Goal: Information Seeking & Learning: Learn about a topic

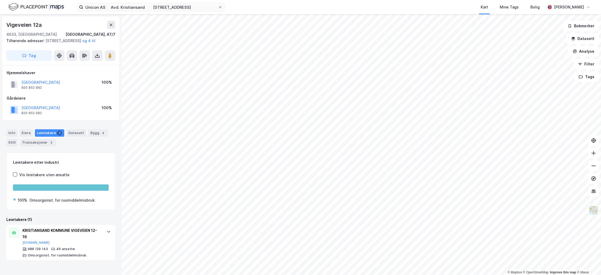
click at [234, 5] on div "Unicon AS Avd. Kristiansand Vige [STREET_ADDRESS] Kart Mine Tags Bolig [PERSON_…" at bounding box center [300, 7] width 601 height 14
click at [221, 7] on icon at bounding box center [220, 7] width 2 height 2
click at [218, 7] on input "Unicon AS Avd. Kristiansand [STREET_ADDRESS]" at bounding box center [150, 7] width 135 height 8
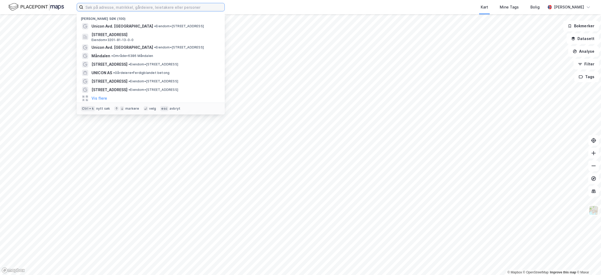
click at [168, 8] on input at bounding box center [153, 7] width 141 height 8
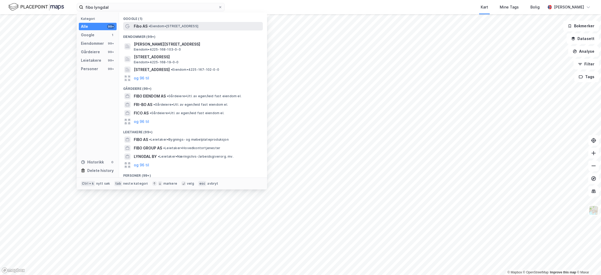
click at [154, 28] on span "• Eiendom • [STREET_ADDRESS]" at bounding box center [174, 26] width 50 height 4
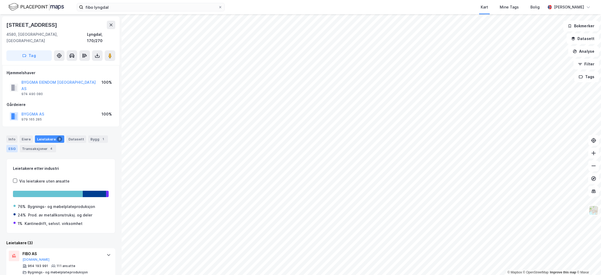
click at [8, 145] on div "ESG" at bounding box center [11, 148] width 11 height 7
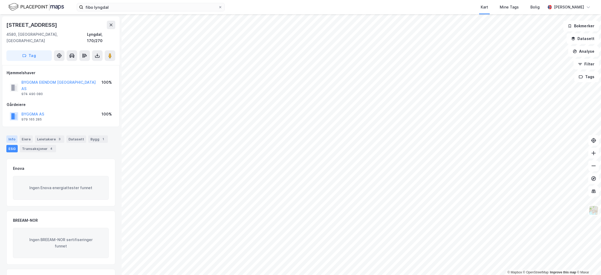
click at [10, 135] on div "Info" at bounding box center [11, 138] width 11 height 7
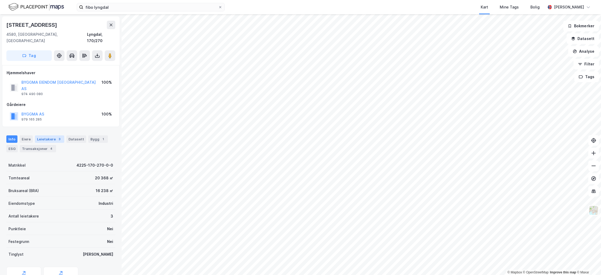
click at [52, 135] on div "Leietakere 3" at bounding box center [49, 138] width 29 height 7
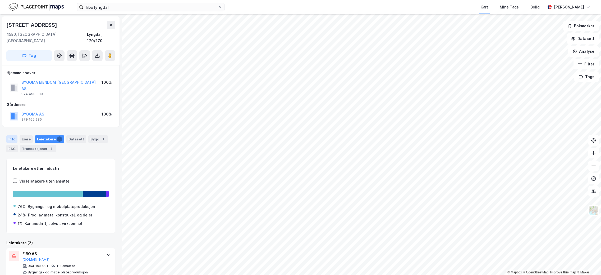
click at [13, 135] on div "Info" at bounding box center [11, 138] width 11 height 7
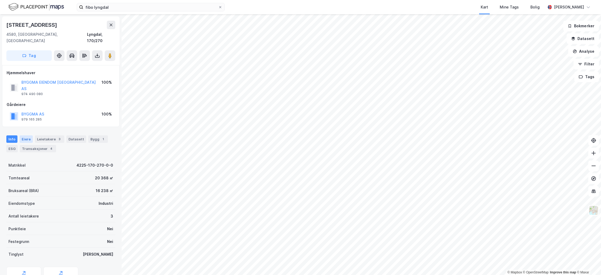
click at [23, 135] on div "Eiere" at bounding box center [26, 138] width 13 height 7
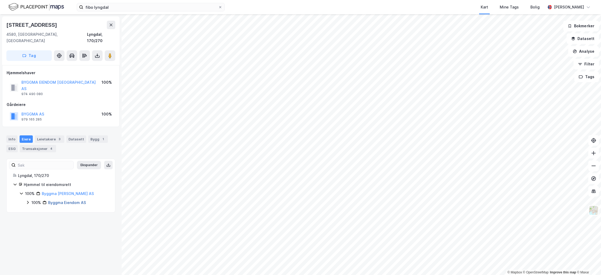
click at [69, 200] on link "Byggma Eiendom AS" at bounding box center [67, 202] width 38 height 4
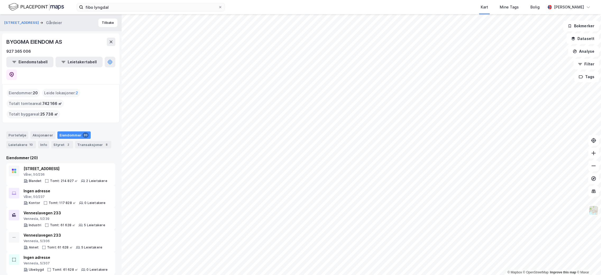
click at [33, 90] on span "20" at bounding box center [35, 93] width 5 height 6
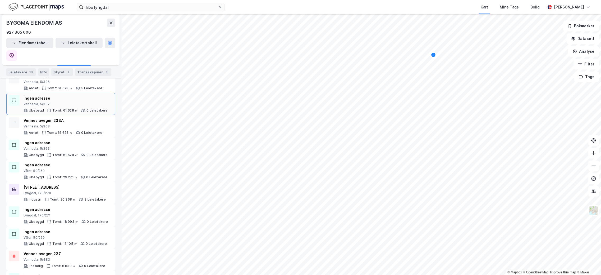
scroll to position [168, 0]
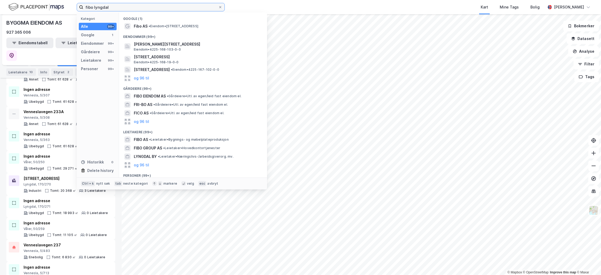
drag, startPoint x: 119, startPoint y: 9, endPoint x: 16, endPoint y: 1, distance: 103.3
click at [16, 1] on div "fibo lyngdal Kategori Alle 99+ Google 1 Eiendommer 99+ Gårdeiere 99+ Leietakere…" at bounding box center [300, 7] width 601 height 14
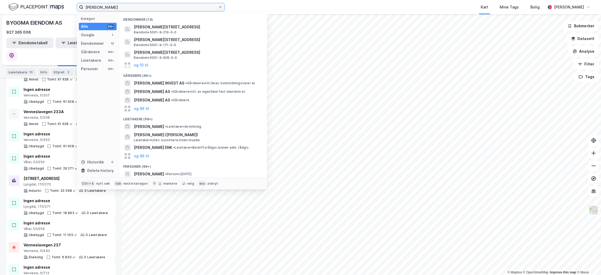
scroll to position [26, 0]
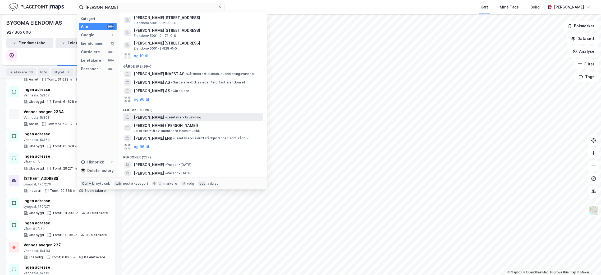
click at [171, 116] on span "• Leietaker • Avvirkning" at bounding box center [183, 117] width 36 height 4
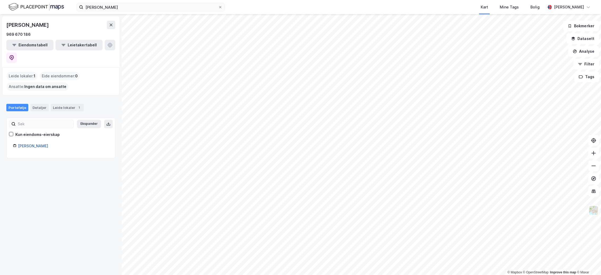
click at [36, 143] on link "[PERSON_NAME]" at bounding box center [33, 145] width 30 height 4
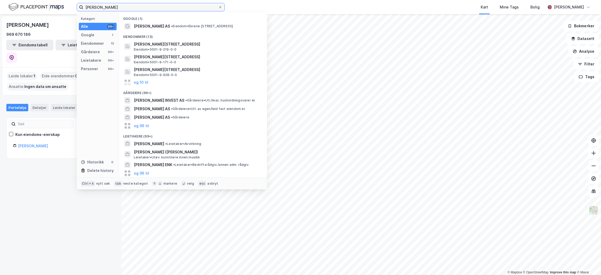
drag, startPoint x: 146, startPoint y: 7, endPoint x: 98, endPoint y: 4, distance: 48.0
click at [98, 4] on input "[PERSON_NAME]" at bounding box center [150, 7] width 135 height 8
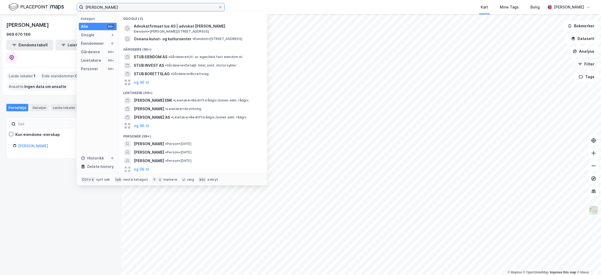
type input "[PERSON_NAME]"
click at [591, 66] on button "Filter" at bounding box center [586, 64] width 25 height 11
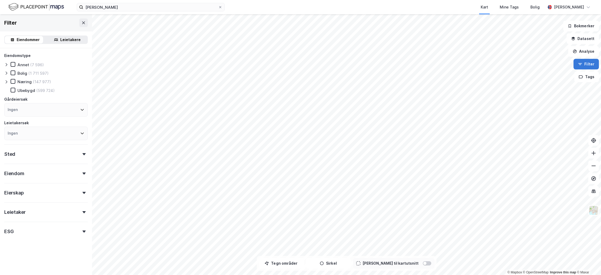
click at [584, 65] on button "Filter" at bounding box center [586, 64] width 25 height 11
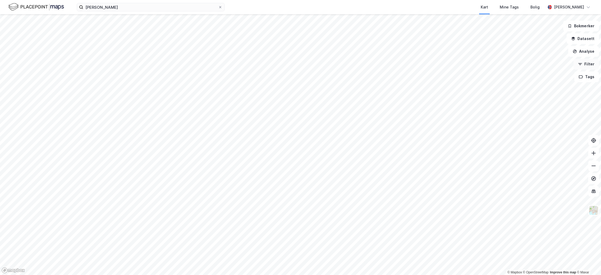
click at [592, 64] on button "Filter" at bounding box center [586, 64] width 25 height 11
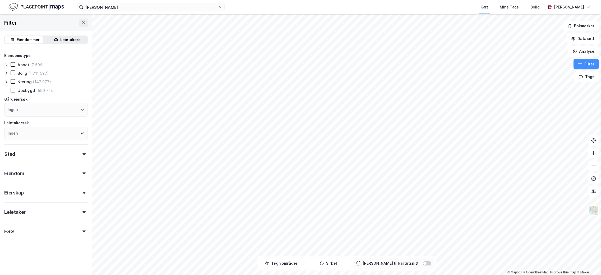
click at [28, 82] on div "Næring" at bounding box center [24, 81] width 14 height 5
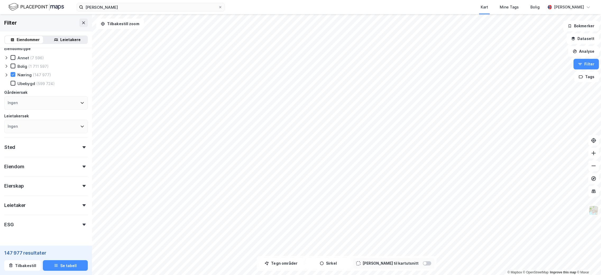
scroll to position [10, 0]
click at [60, 144] on div "Sted" at bounding box center [46, 142] width 84 height 15
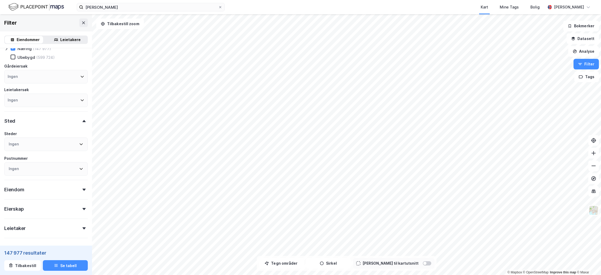
scroll to position [62, 0]
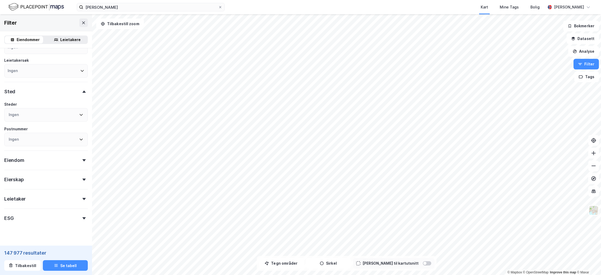
click at [45, 115] on div "Ingen" at bounding box center [46, 114] width 84 height 13
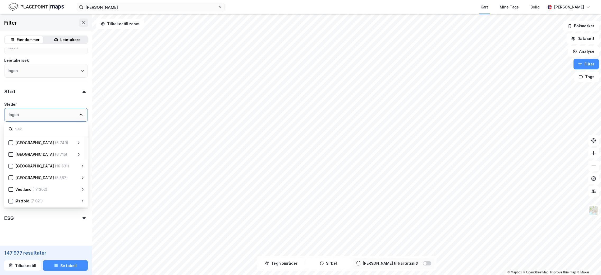
scroll to position [0, 0]
click at [26, 146] on div "[GEOGRAPHIC_DATA] (10 512) [GEOGRAPHIC_DATA] (7 856) [GEOGRAPHIC_DATA] (6 789) …" at bounding box center [46, 171] width 84 height 70
click at [25, 143] on div "[GEOGRAPHIC_DATA]" at bounding box center [34, 142] width 39 height 6
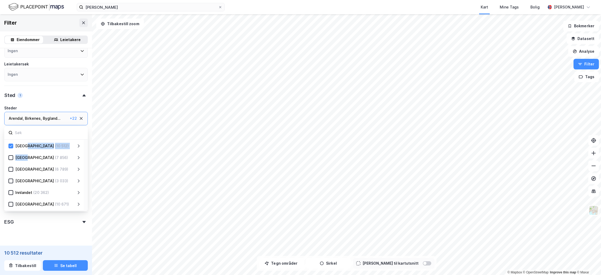
scroll to position [62, 0]
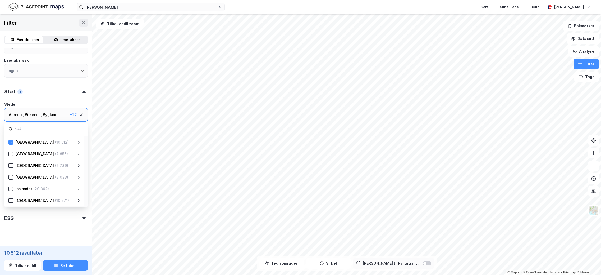
drag, startPoint x: 50, startPoint y: 226, endPoint x: 54, endPoint y: 224, distance: 4.5
click at [50, 226] on form "Eiendomstype Annet (636) Bolig (130 721) Næring (10 512) Ubebygd (49 770) Gårde…" at bounding box center [46, 120] width 84 height 260
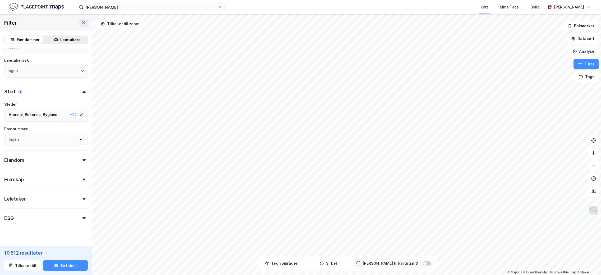
click at [82, 217] on div at bounding box center [83, 218] width 7 height 2
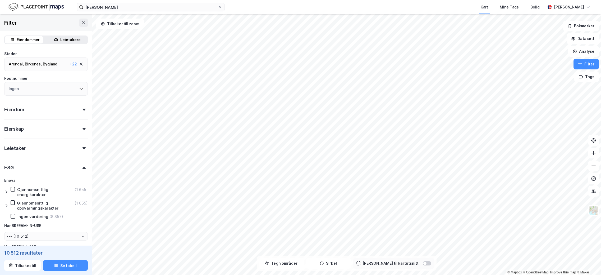
scroll to position [115, 0]
click at [32, 214] on div "Ingen vurdering" at bounding box center [32, 213] width 31 height 5
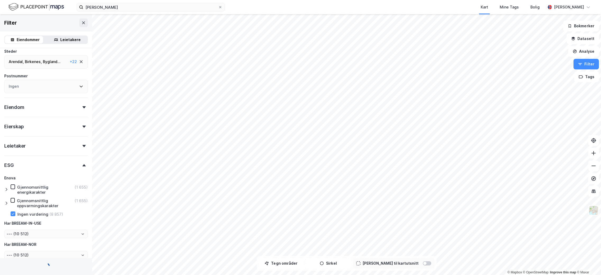
type input "--- (8 857)"
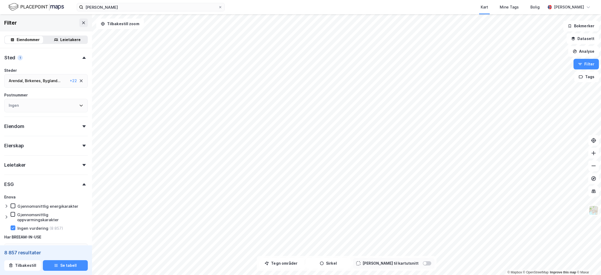
scroll to position [89, 0]
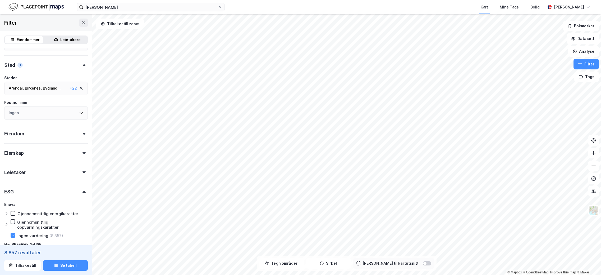
click at [44, 131] on div "Eiendom" at bounding box center [46, 131] width 84 height 15
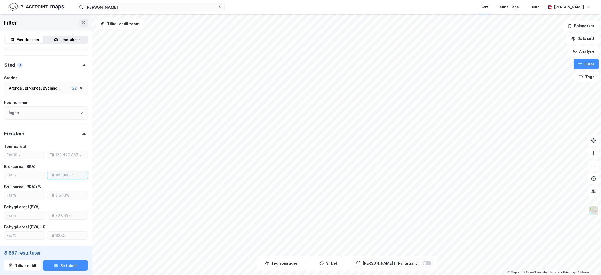
click at [62, 174] on input "number" at bounding box center [67, 175] width 40 height 8
click at [26, 176] on input "number" at bounding box center [24, 175] width 40 height 8
type input "1000"
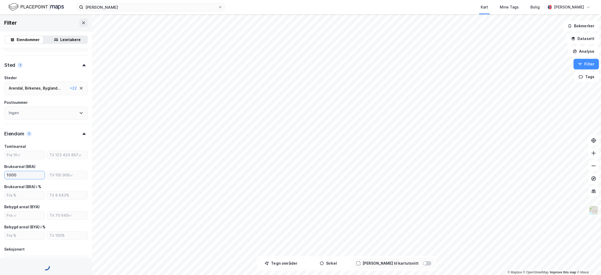
type input "--- (1 997)"
type input "Inkluder (1 997)"
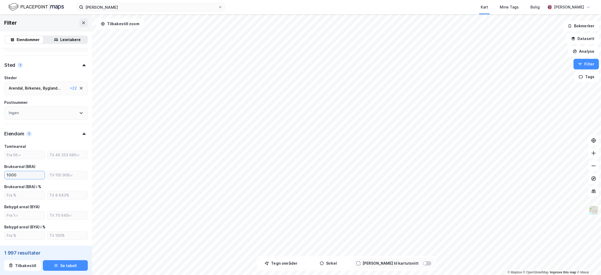
type input "1000"
click at [49, 135] on div "Eiendom 1" at bounding box center [46, 131] width 84 height 15
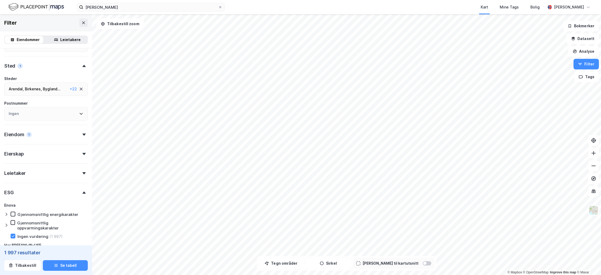
scroll to position [75, 0]
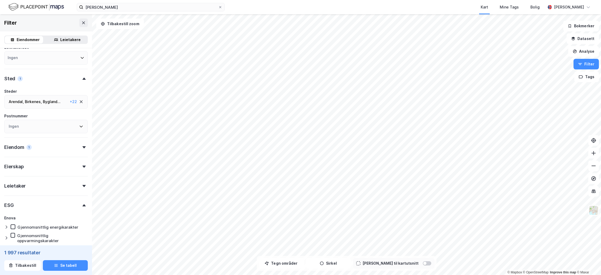
click at [28, 159] on div "Eierskap" at bounding box center [46, 164] width 84 height 15
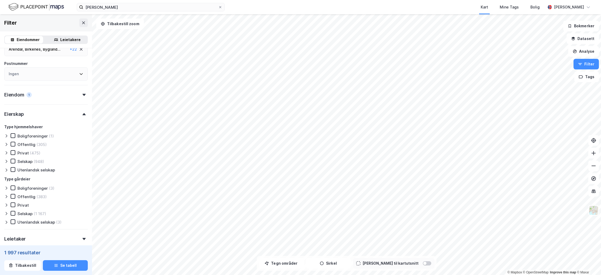
scroll to position [128, 0]
click at [29, 163] on div "Selskap" at bounding box center [24, 160] width 15 height 5
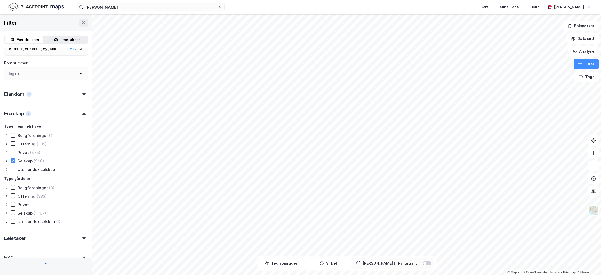
type input "--- (948)"
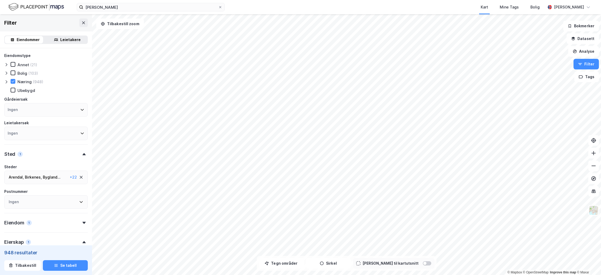
click at [62, 112] on div "Ingen" at bounding box center [46, 109] width 84 height 13
click at [75, 94] on div "Eiendomstype Annet (21) Bolig (103) Næring (948) [GEOGRAPHIC_DATA] Gårdeiersøk …" at bounding box center [46, 96] width 84 height 88
click at [57, 261] on button "Se tabell" at bounding box center [65, 265] width 45 height 11
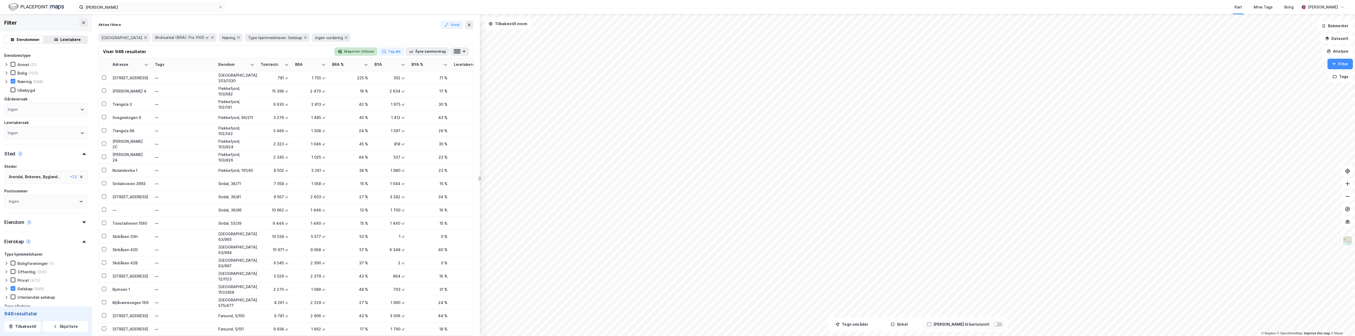
click at [364, 52] on button "Eksporter til Excel" at bounding box center [355, 51] width 43 height 8
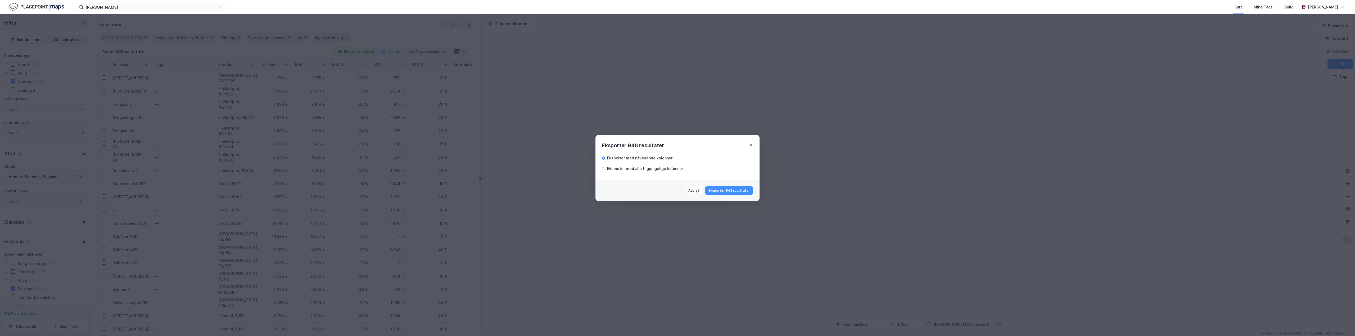
click at [601, 190] on button "Eksporter 948 resultater" at bounding box center [729, 191] width 48 height 8
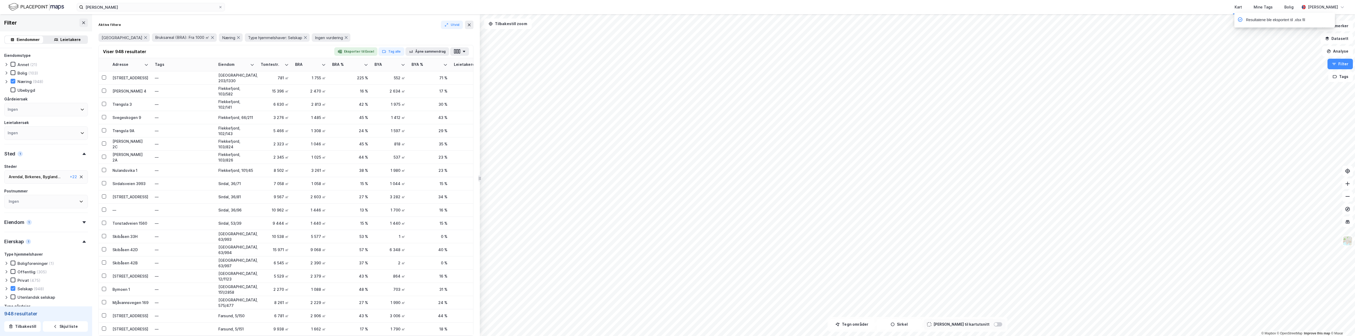
click at [601, 23] on div "Resultatene ble eksportert til .xlsx fil" at bounding box center [1284, 20] width 101 height 15
click at [453, 26] on button "Utvid" at bounding box center [452, 25] width 22 height 8
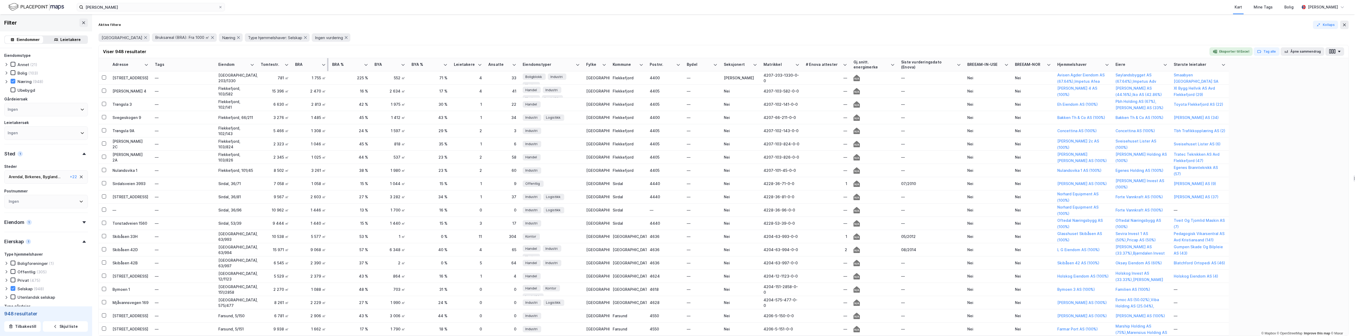
click at [311, 64] on div "BRA" at bounding box center [307, 64] width 24 height 5
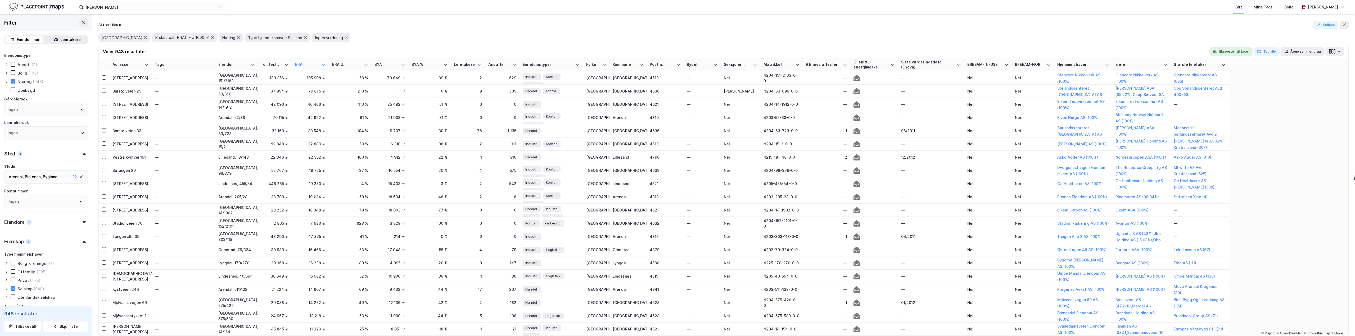
click at [49, 111] on div "Ingen" at bounding box center [46, 109] width 84 height 13
click at [51, 109] on div "Ingen" at bounding box center [46, 109] width 84 height 13
click at [30, 108] on div "Ingen" at bounding box center [46, 109] width 84 height 13
click at [31, 109] on div "Ingen" at bounding box center [46, 109] width 84 height 13
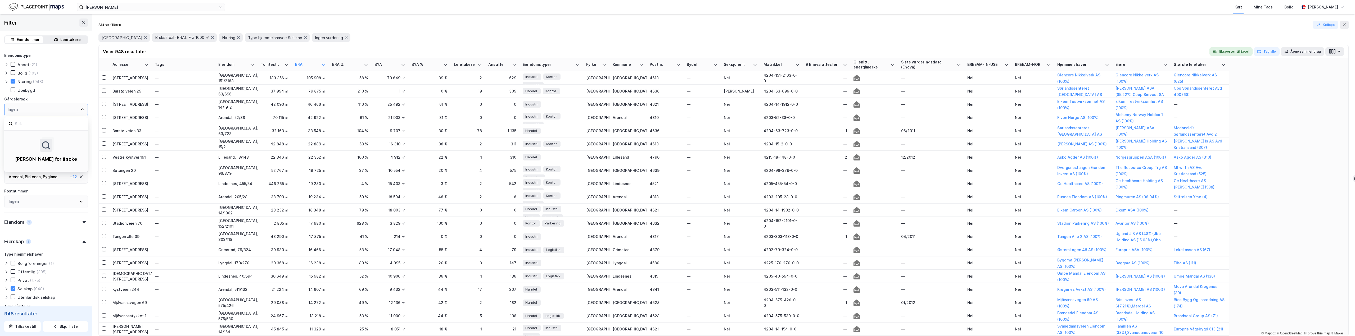
click at [35, 123] on input at bounding box center [48, 123] width 69 height 7
type input "fiven"
click at [43, 146] on div "Fiven Norge AS" at bounding box center [30, 148] width 30 height 5
type input "--- (2)"
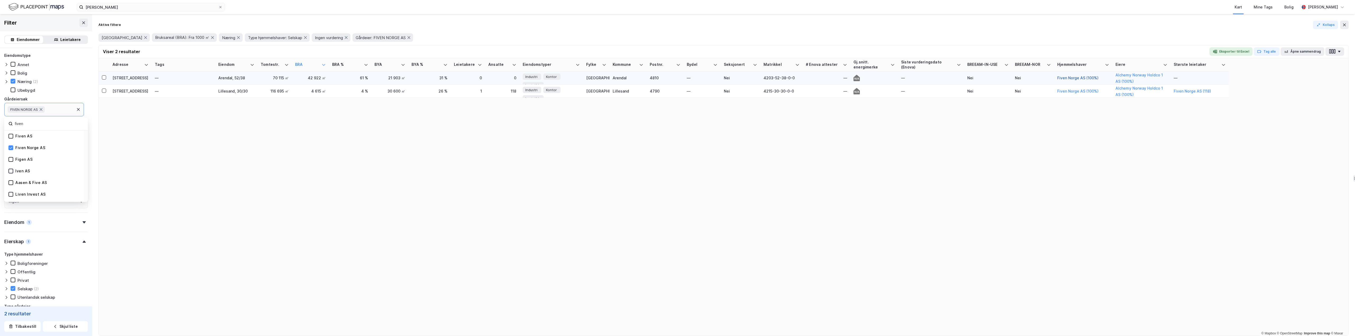
click at [0, 0] on button "Fiven Norge AS (100%)" at bounding box center [0, 0] width 0 height 0
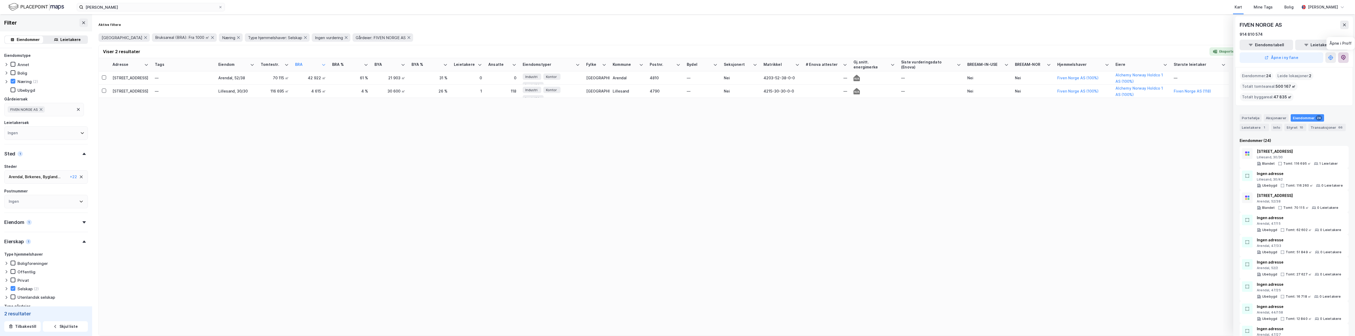
click at [601, 60] on icon at bounding box center [1342, 57] width 5 height 5
click at [601, 24] on icon at bounding box center [1344, 25] width 4 height 4
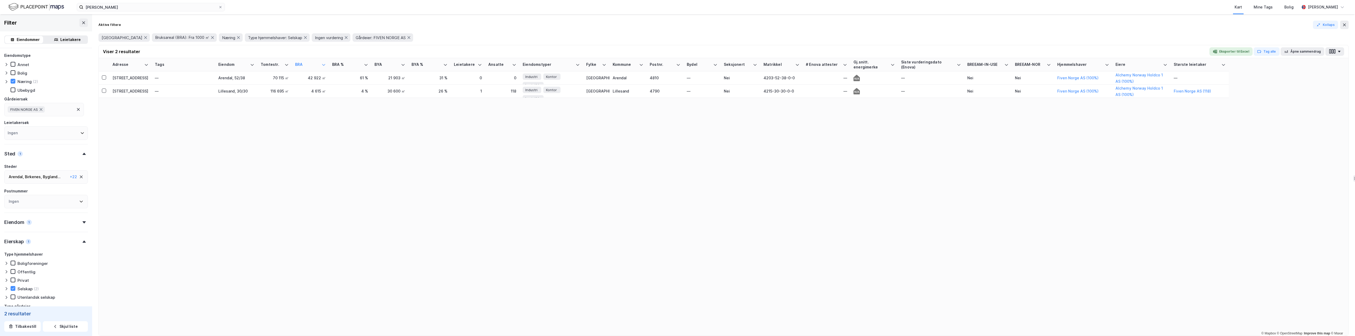
click at [77, 110] on icon at bounding box center [78, 109] width 4 height 4
type input "--- (948)"
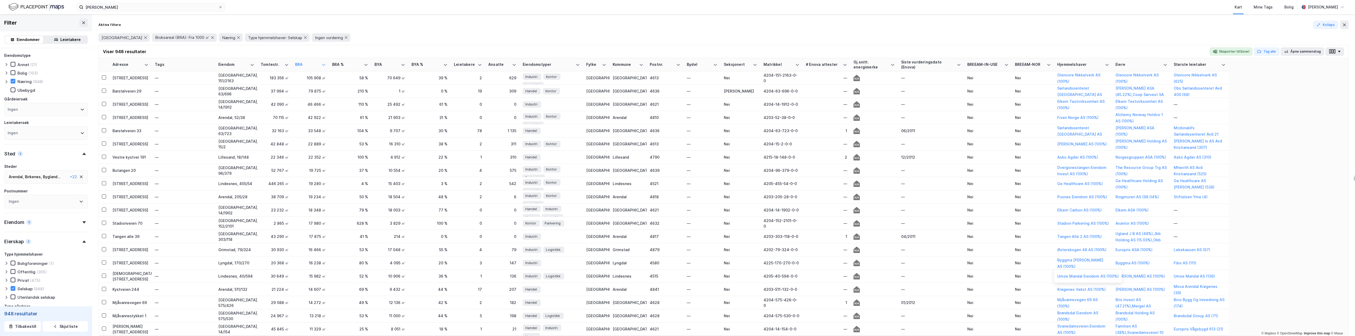
scroll to position [106, 0]
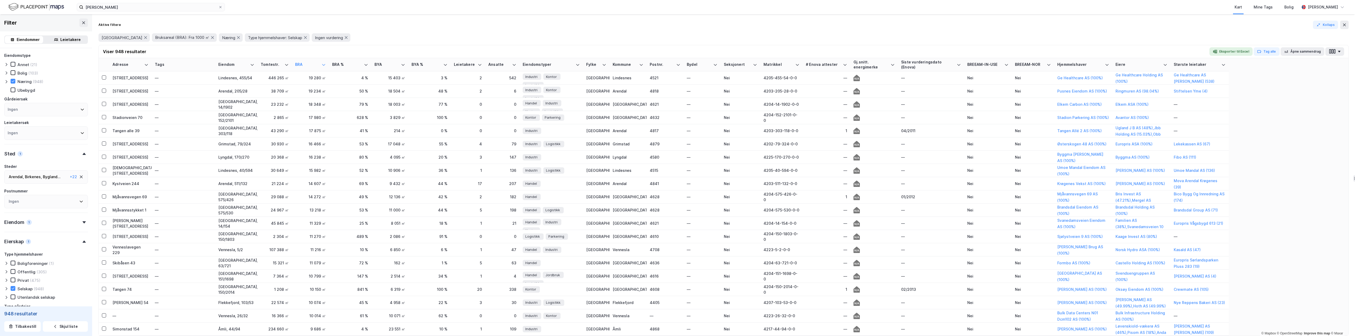
click at [27, 110] on div "Ingen" at bounding box center [46, 109] width 84 height 13
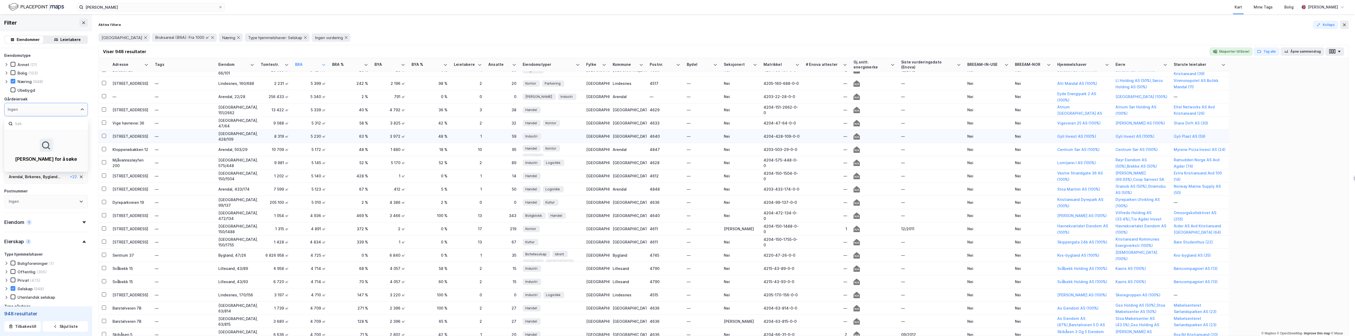
scroll to position [1270, 0]
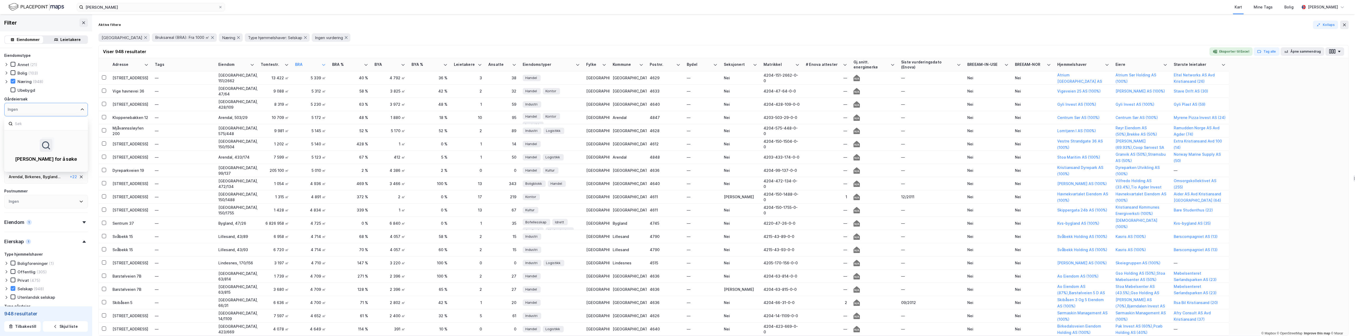
click at [38, 112] on div "Ingen" at bounding box center [46, 109] width 84 height 13
click at [34, 110] on div "Ingen" at bounding box center [46, 109] width 84 height 13
click at [28, 125] on input at bounding box center [48, 123] width 69 height 7
type input "svåbekk holding"
click at [38, 137] on div "Svåbekk Holding AS" at bounding box center [34, 136] width 39 height 5
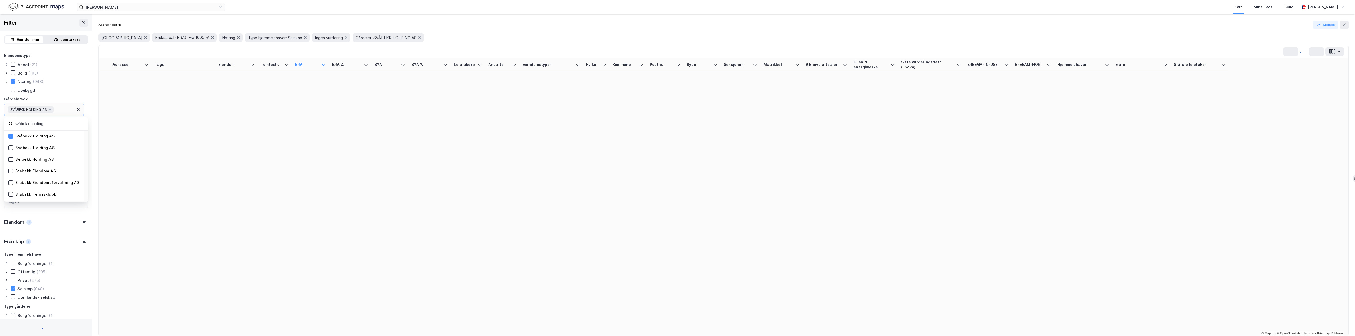
type input "--- (2)"
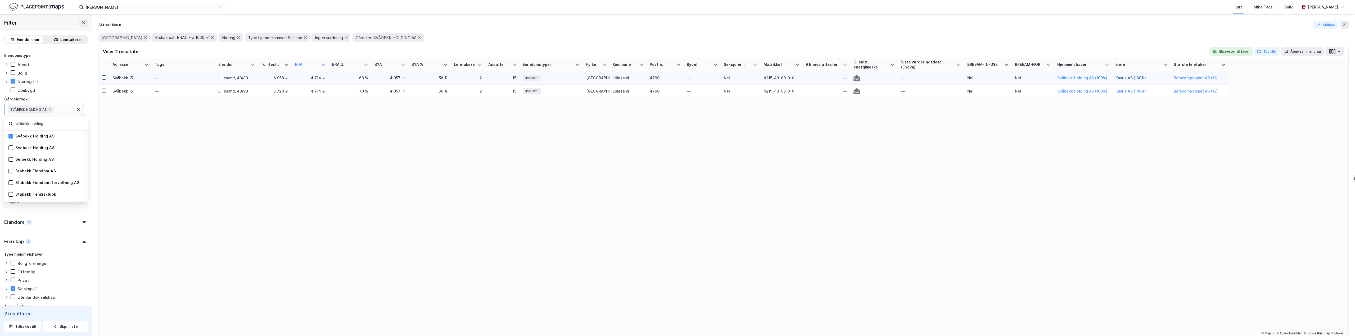
click at [0, 0] on button "Kasris AS (100%)" at bounding box center [0, 0] width 0 height 0
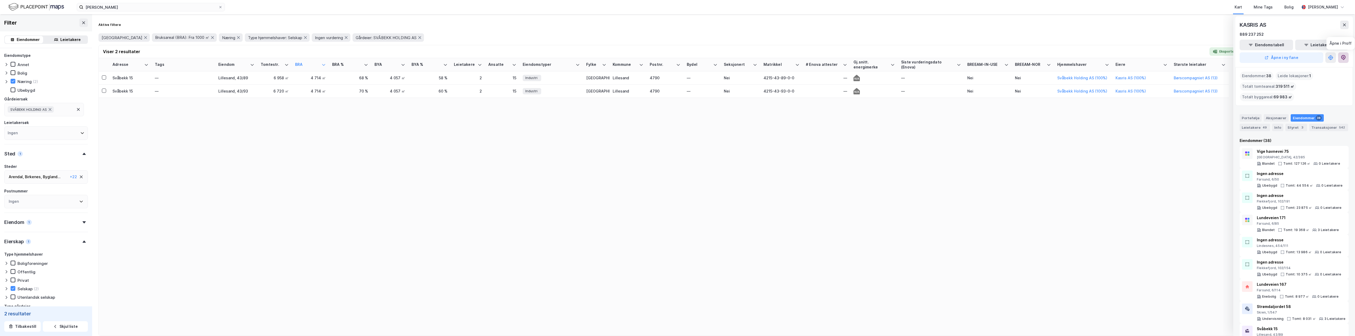
click at [601, 60] on icon at bounding box center [1342, 57] width 5 height 5
click at [146, 6] on input "[PERSON_NAME]" at bounding box center [150, 7] width 135 height 8
click at [191, 9] on input "[PERSON_NAME]" at bounding box center [150, 7] width 135 height 8
click at [22, 83] on div "Næring" at bounding box center [24, 81] width 14 height 5
click at [79, 22] on button at bounding box center [83, 23] width 8 height 8
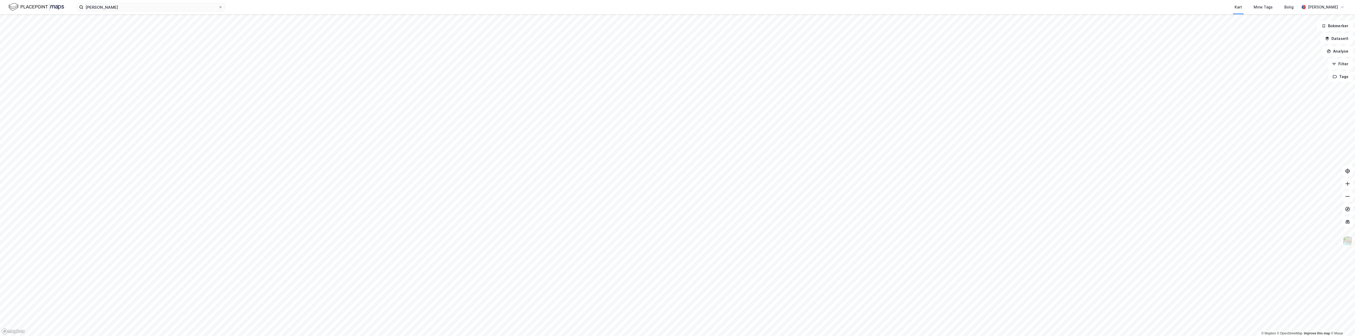
click at [129, 11] on div "[PERSON_NAME] Kart Mine Tags [PERSON_NAME]" at bounding box center [677, 7] width 1355 height 14
click at [134, 10] on input "[PERSON_NAME]" at bounding box center [150, 7] width 135 height 8
click at [170, 9] on input "[PERSON_NAME]" at bounding box center [150, 7] width 135 height 8
click at [230, 8] on div "[PERSON_NAME] Kart Mine Tags [PERSON_NAME]" at bounding box center [677, 7] width 1355 height 14
click at [224, 7] on label "[PERSON_NAME]" at bounding box center [151, 7] width 148 height 8
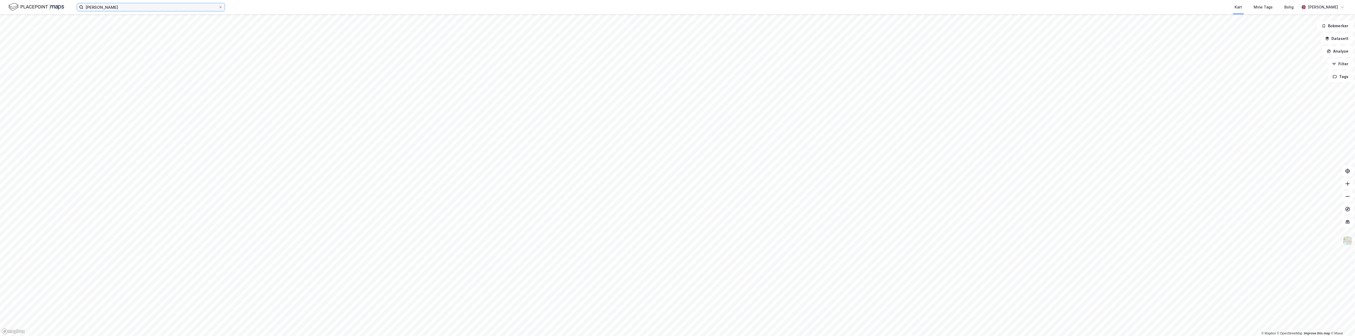
click at [218, 7] on input "[PERSON_NAME]" at bounding box center [150, 7] width 135 height 8
click at [221, 6] on icon at bounding box center [220, 7] width 3 height 3
click at [218, 6] on input "[PERSON_NAME]" at bounding box center [150, 7] width 135 height 8
click at [601, 66] on button "Filter" at bounding box center [1339, 64] width 25 height 11
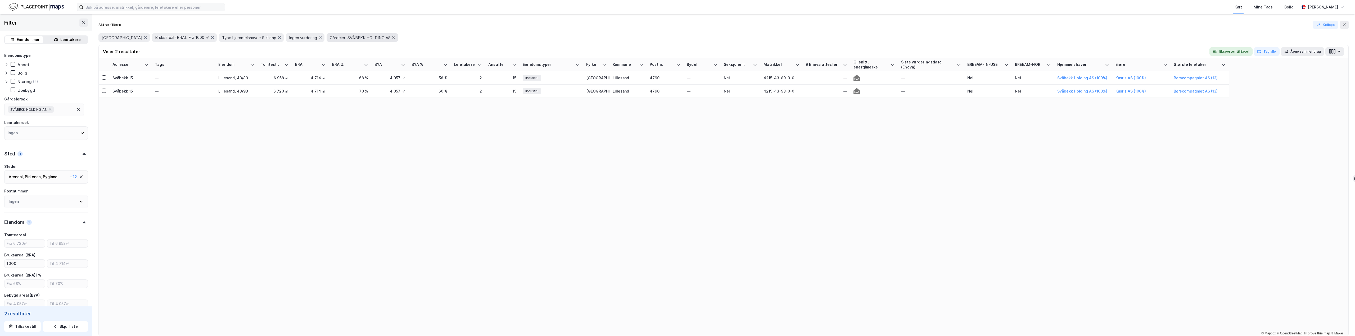
click at [392, 39] on icon at bounding box center [393, 37] width 3 height 3
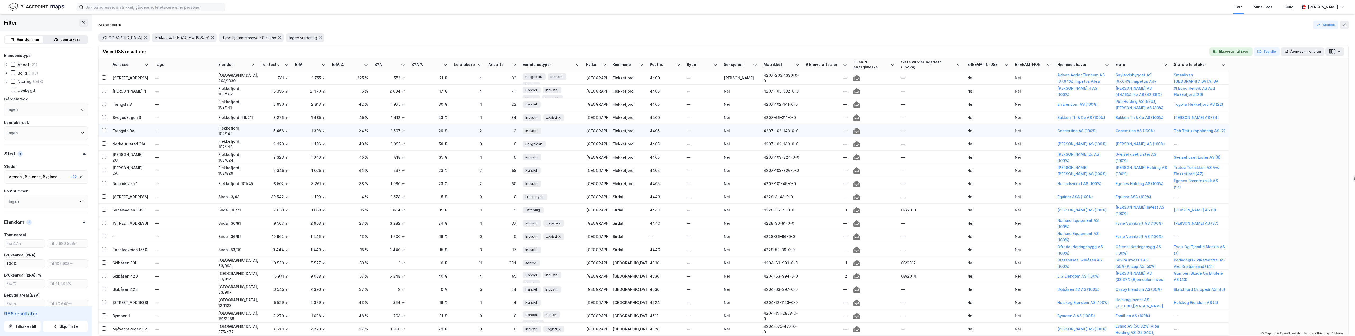
type input "Inkluder (988)"
click at [601, 50] on button "Åpne sammendrag" at bounding box center [1302, 51] width 44 height 8
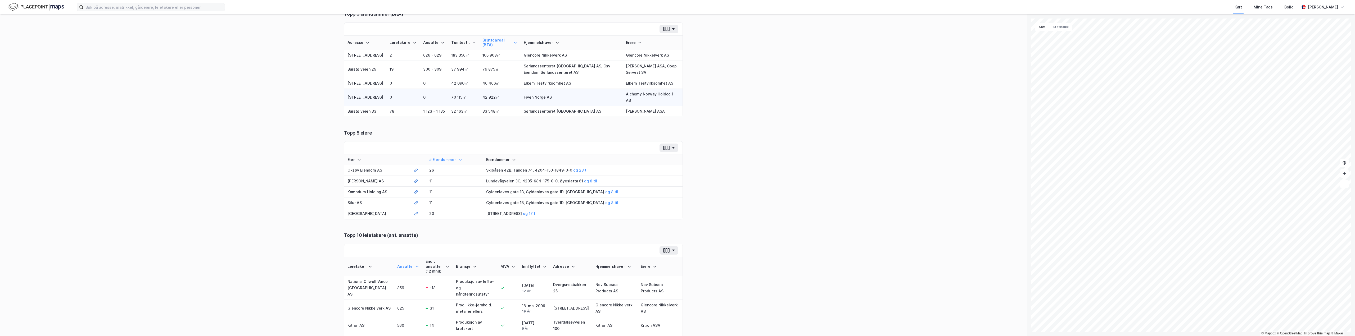
scroll to position [106, 0]
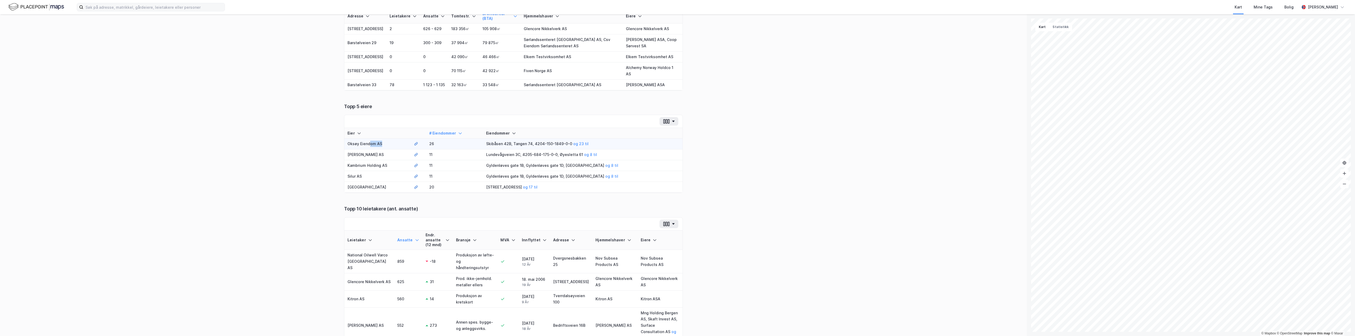
drag, startPoint x: 391, startPoint y: 151, endPoint x: 368, endPoint y: 151, distance: 23.3
click at [368, 149] on td "Oksøy Eiendom AS" at bounding box center [377, 144] width 66 height 11
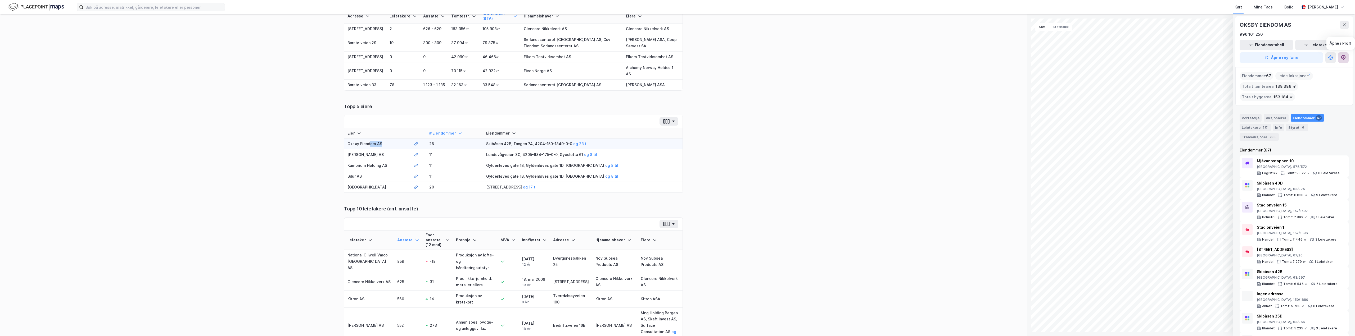
click at [601, 59] on button at bounding box center [1343, 57] width 11 height 11
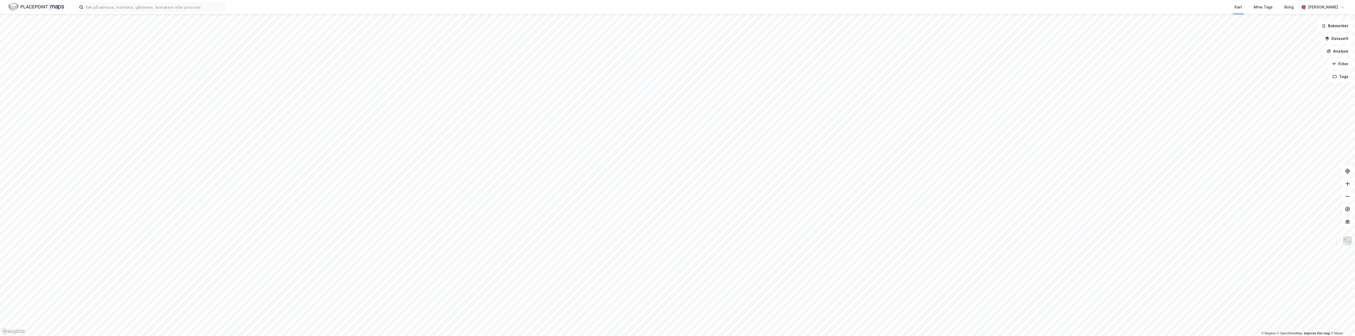
click at [128, 1] on div "Kart Mine Tags Bolig [PERSON_NAME]" at bounding box center [677, 7] width 1355 height 14
click at [125, 4] on input at bounding box center [153, 7] width 141 height 8
paste input "[STREET_ADDRESS]"
type input "[STREET_ADDRESS]"
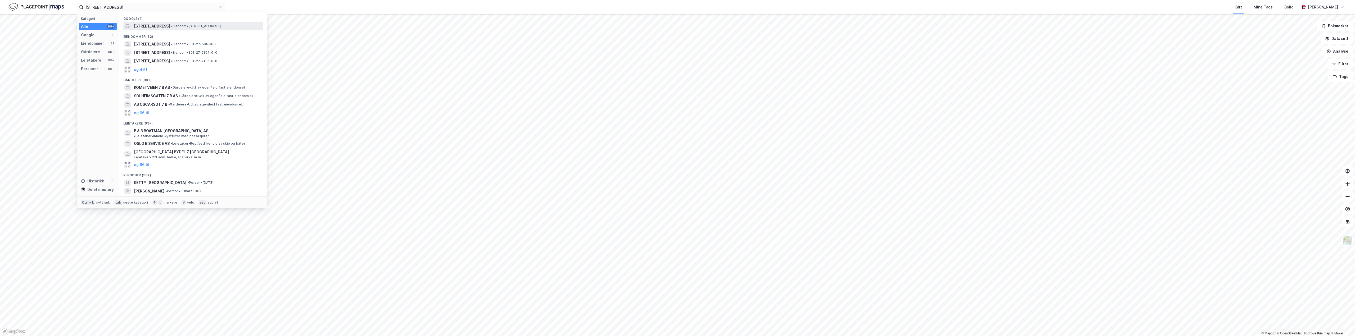
click at [163, 26] on div "Hemingveien 7B • Eiendom • Hemingveien 7B, 0772 Oslo" at bounding box center [198, 26] width 128 height 6
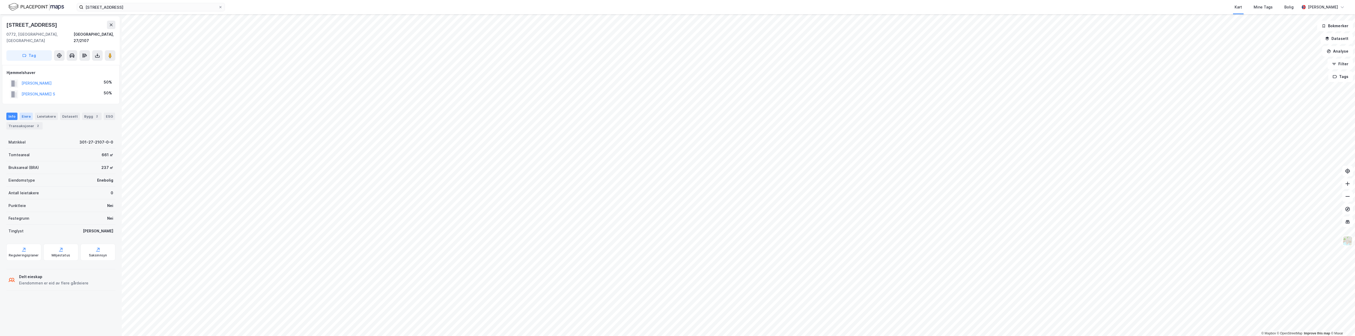
click at [24, 113] on div "Eiere" at bounding box center [26, 116] width 13 height 7
click at [18, 122] on div "Transaksjoner 2" at bounding box center [24, 125] width 36 height 7
